Goal: Task Accomplishment & Management: Use online tool/utility

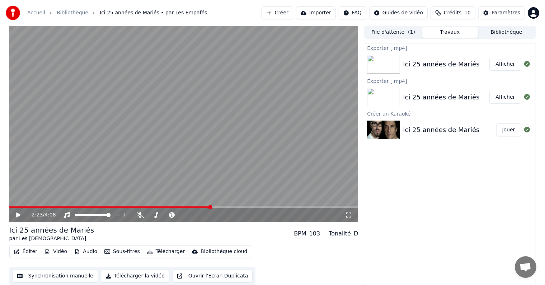
click at [210, 205] on span at bounding box center [210, 207] width 4 height 4
click at [17, 214] on icon at bounding box center [18, 215] width 4 height 5
click at [17, 214] on icon at bounding box center [19, 215] width 4 height 4
click at [32, 255] on button "Éditer" at bounding box center [25, 252] width 29 height 10
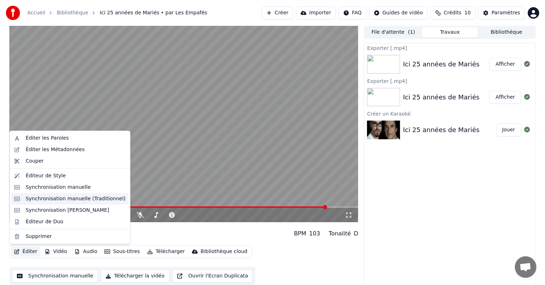
click at [56, 198] on div "Synchronisation manuelle (Traditionnel)" at bounding box center [75, 198] width 100 height 7
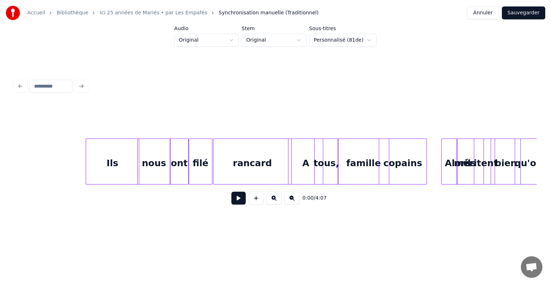
click at [291, 202] on button at bounding box center [292, 198] width 15 height 13
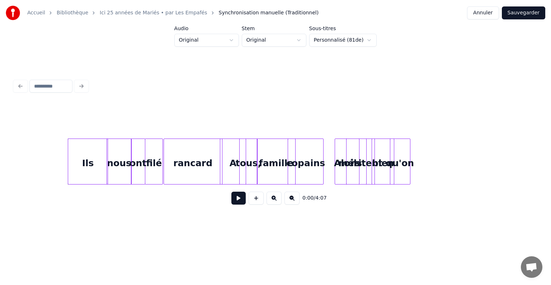
click at [291, 202] on button at bounding box center [292, 198] width 15 height 13
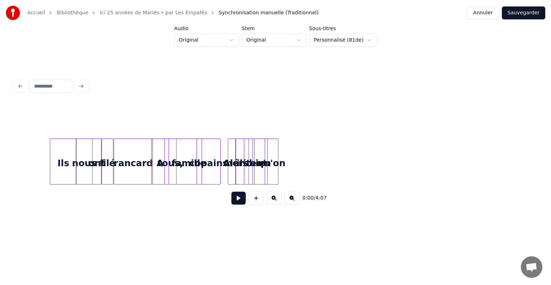
click at [291, 202] on button at bounding box center [292, 198] width 15 height 13
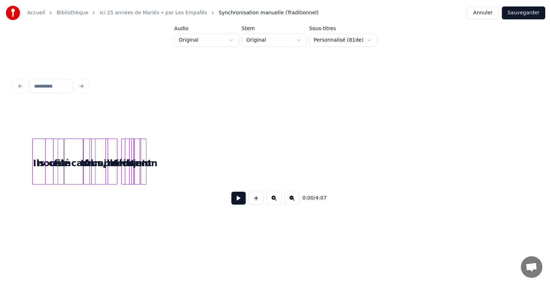
click at [291, 202] on button at bounding box center [292, 198] width 15 height 13
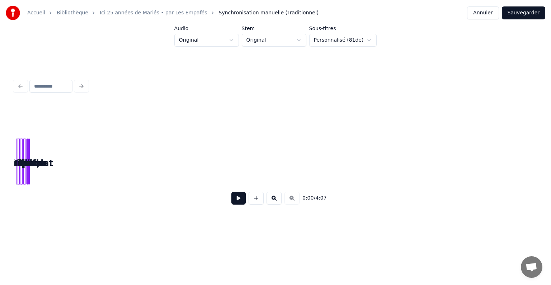
click at [291, 202] on div "0:00 / 4:07" at bounding box center [275, 198] width 511 height 16
click at [273, 199] on button at bounding box center [274, 198] width 15 height 13
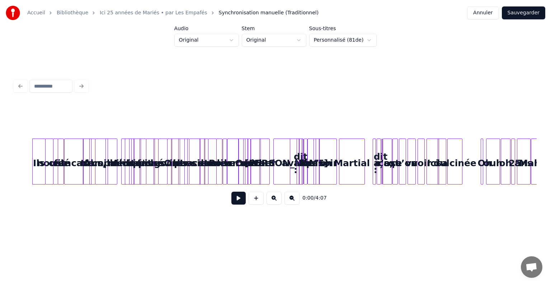
click at [273, 199] on button at bounding box center [274, 198] width 15 height 13
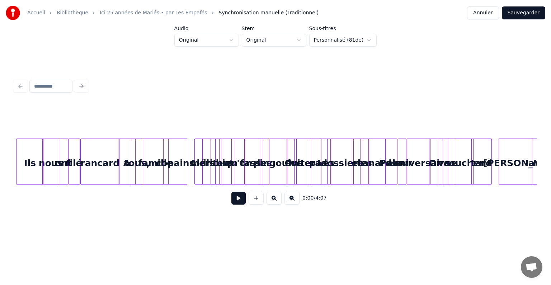
click at [273, 199] on button at bounding box center [274, 198] width 15 height 13
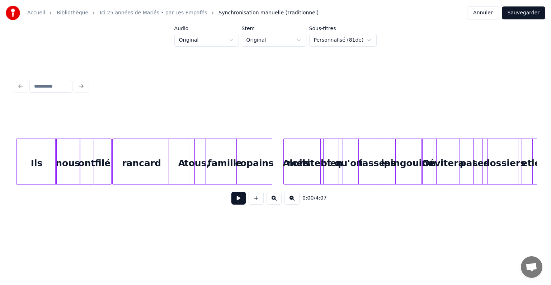
click at [273, 199] on button at bounding box center [274, 198] width 15 height 13
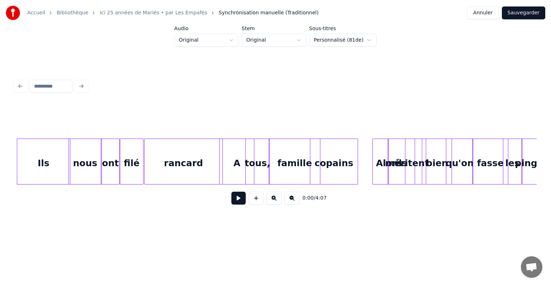
click at [273, 199] on button at bounding box center [274, 198] width 15 height 13
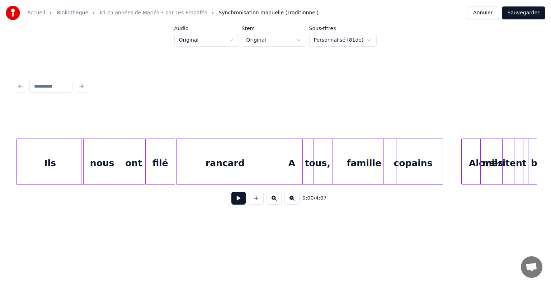
click at [273, 199] on button at bounding box center [274, 198] width 15 height 13
